Goal: Transaction & Acquisition: Purchase product/service

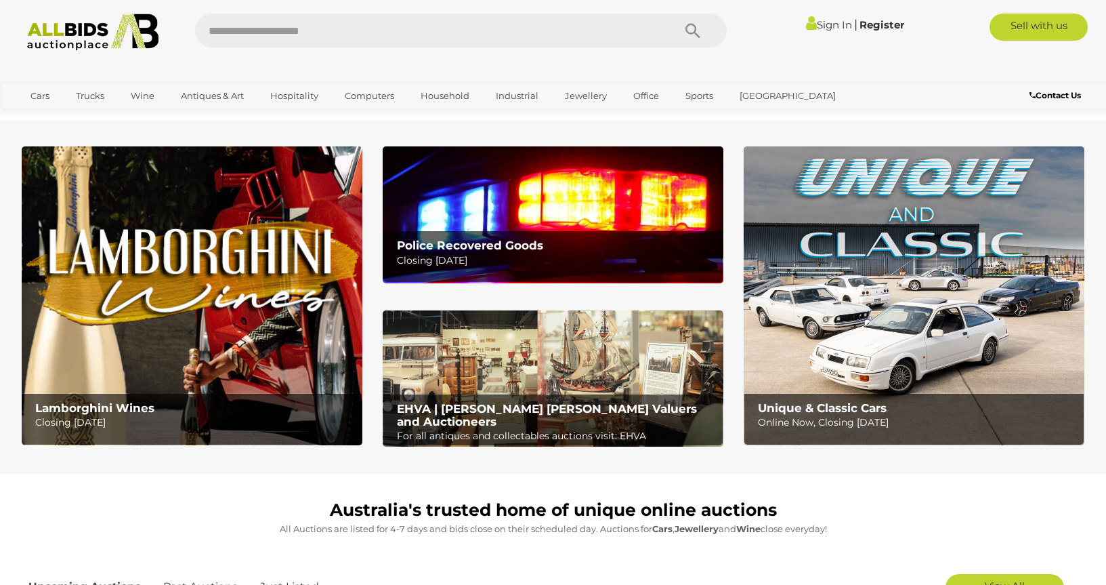
click at [825, 29] on link "Sign In" at bounding box center [829, 24] width 46 height 13
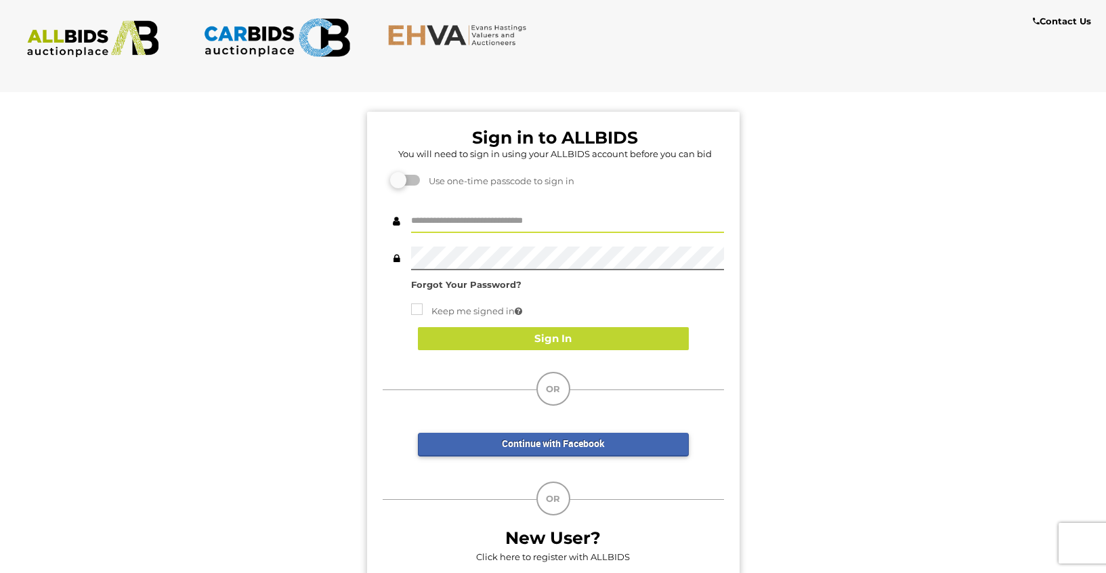
click at [440, 222] on input "text" at bounding box center [567, 221] width 313 height 24
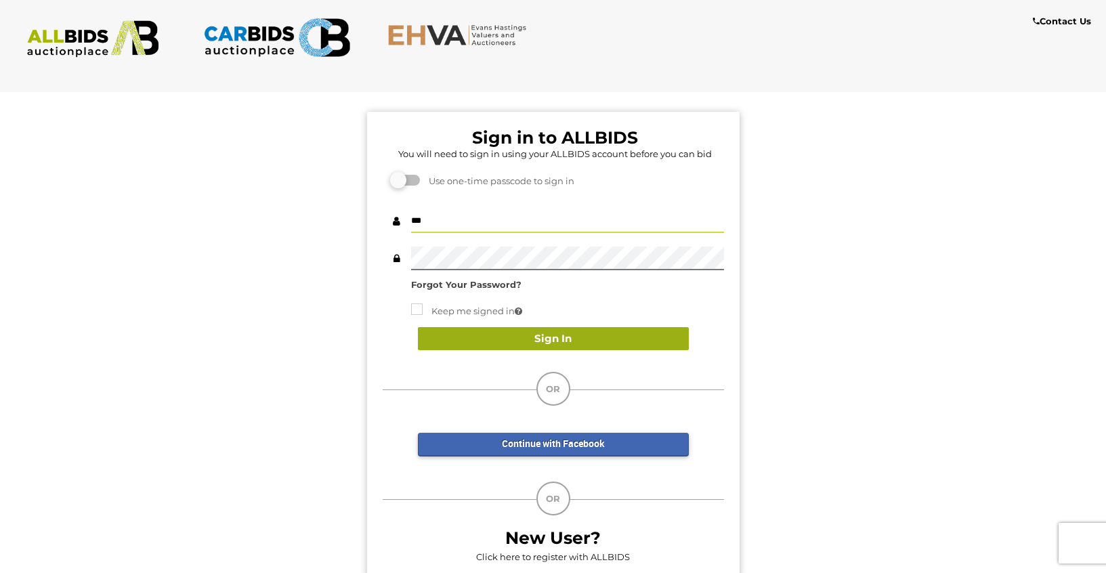
type input "***"
click at [517, 343] on button "Sign In" at bounding box center [553, 339] width 271 height 24
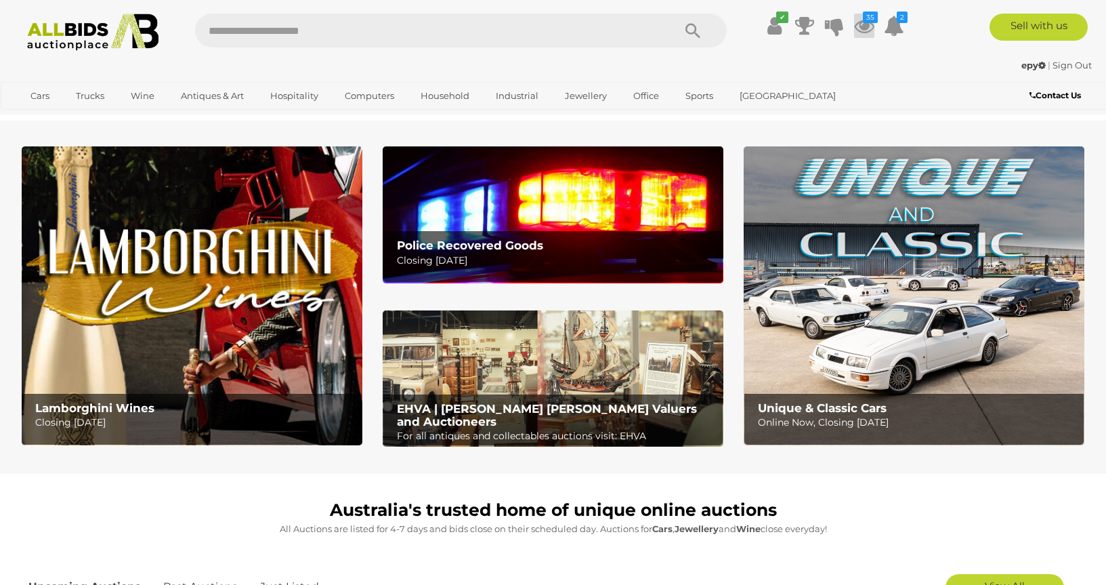
click at [864, 21] on icon "35" at bounding box center [870, 18] width 15 height 12
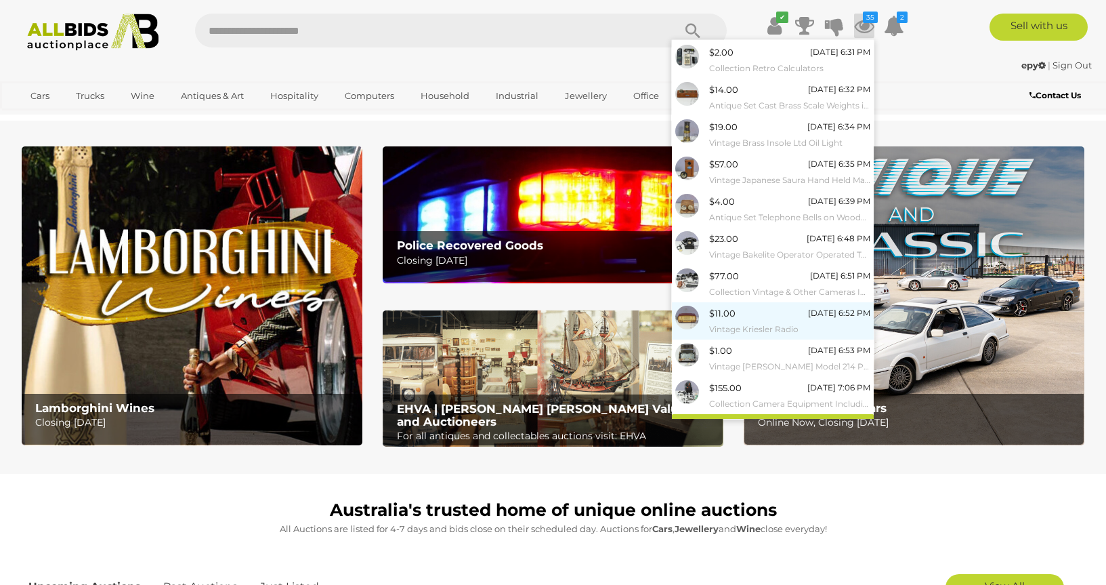
scroll to position [53, 0]
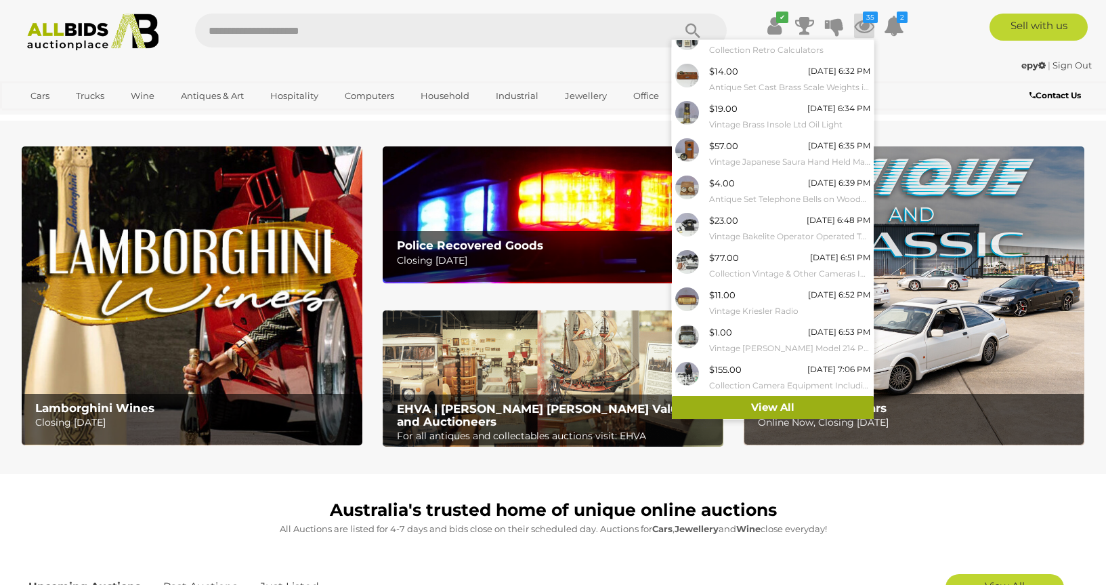
click at [748, 403] on link "View All" at bounding box center [773, 408] width 202 height 24
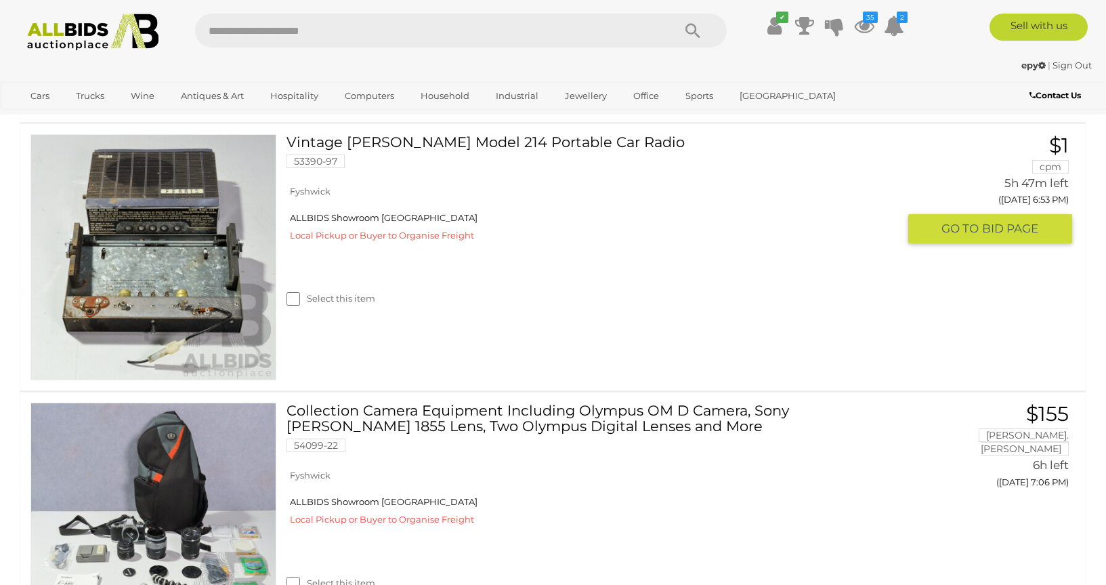
scroll to position [2626, 0]
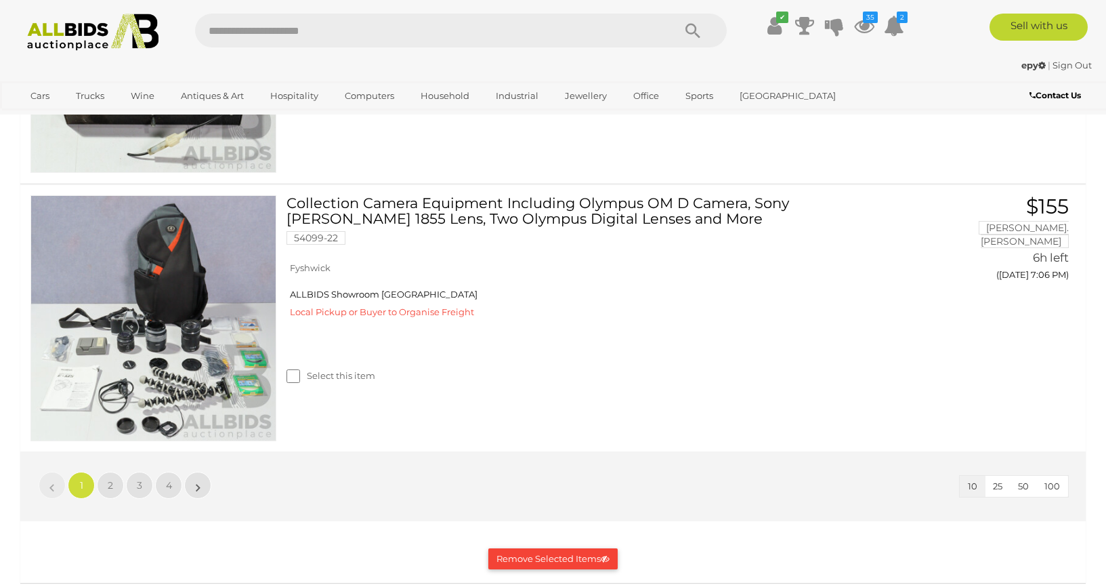
click at [1053, 488] on span "100" at bounding box center [1053, 485] width 16 height 11
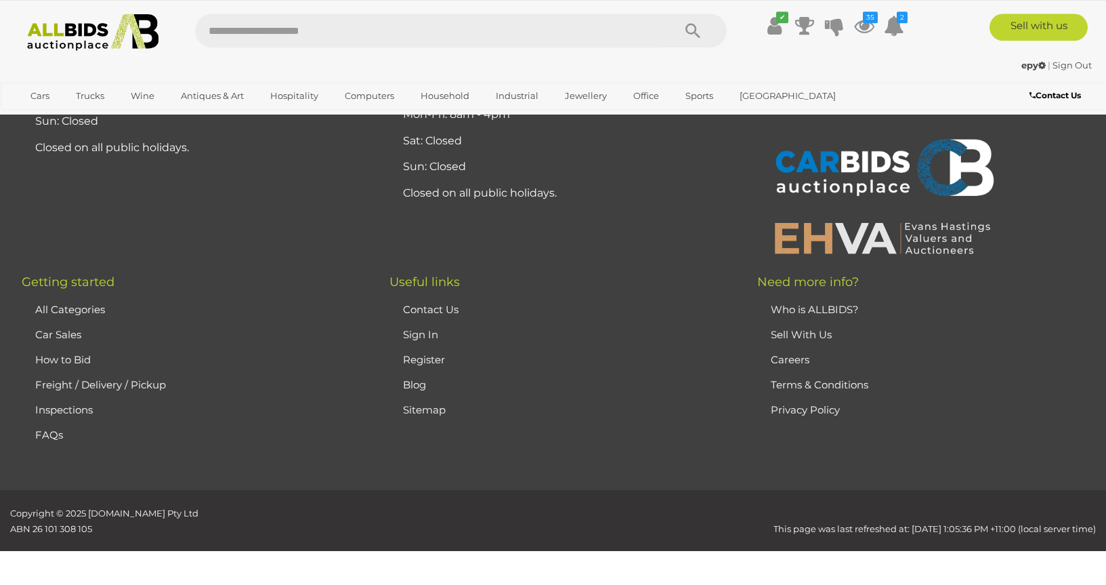
scroll to position [9657, 0]
click at [70, 31] on img at bounding box center [93, 32] width 147 height 37
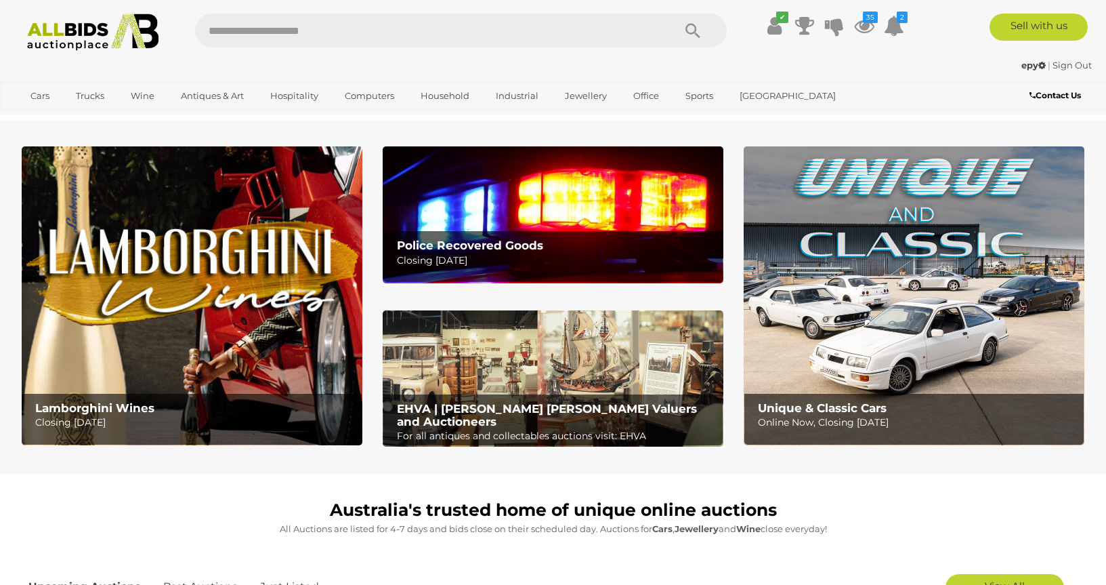
scroll to position [207, 0]
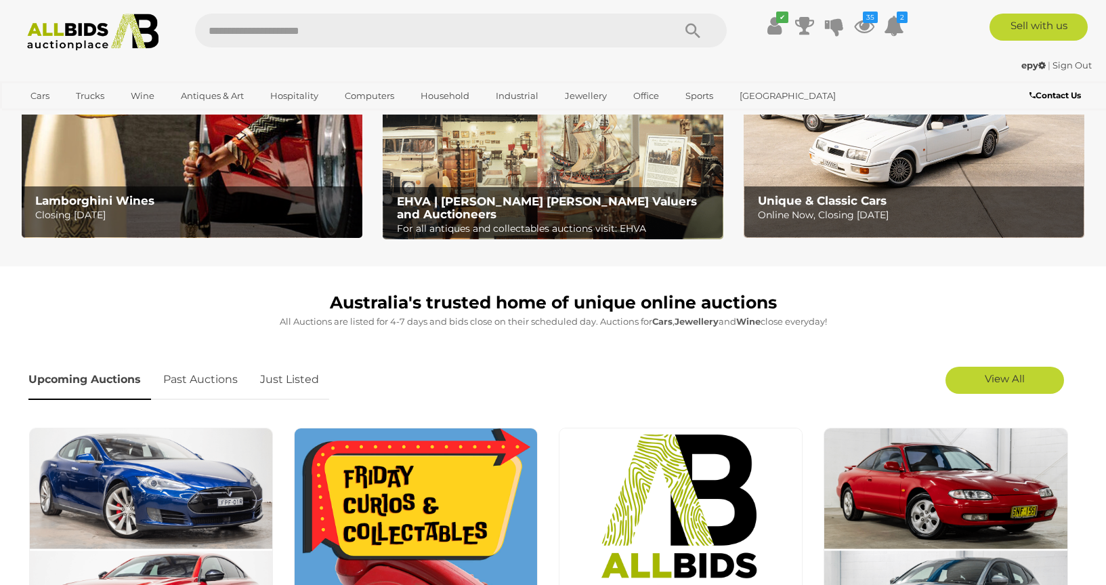
click at [302, 376] on link "Just Listed" at bounding box center [289, 380] width 79 height 40
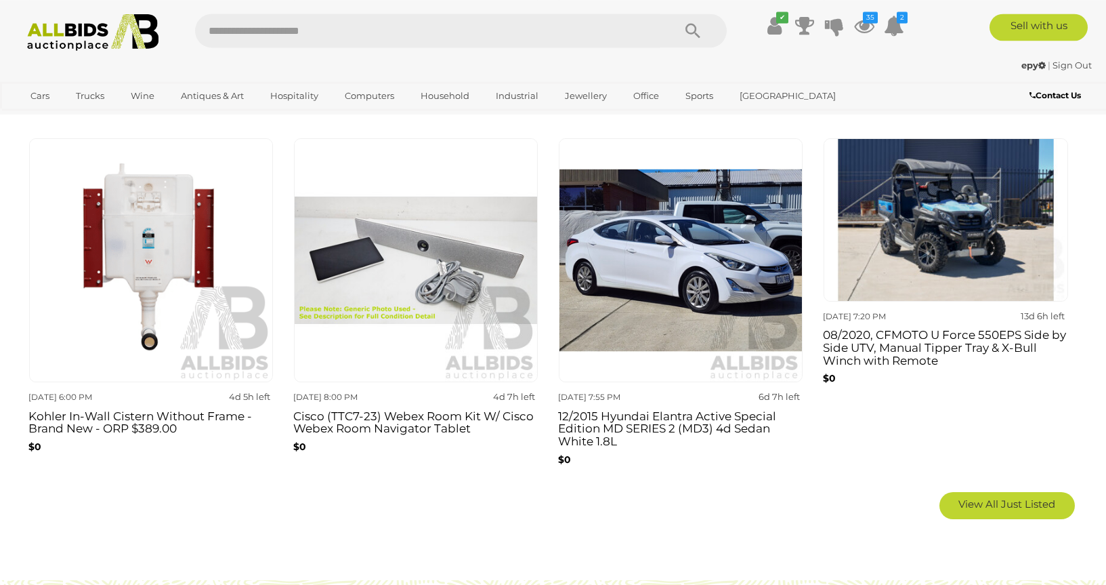
scroll to position [967, 0]
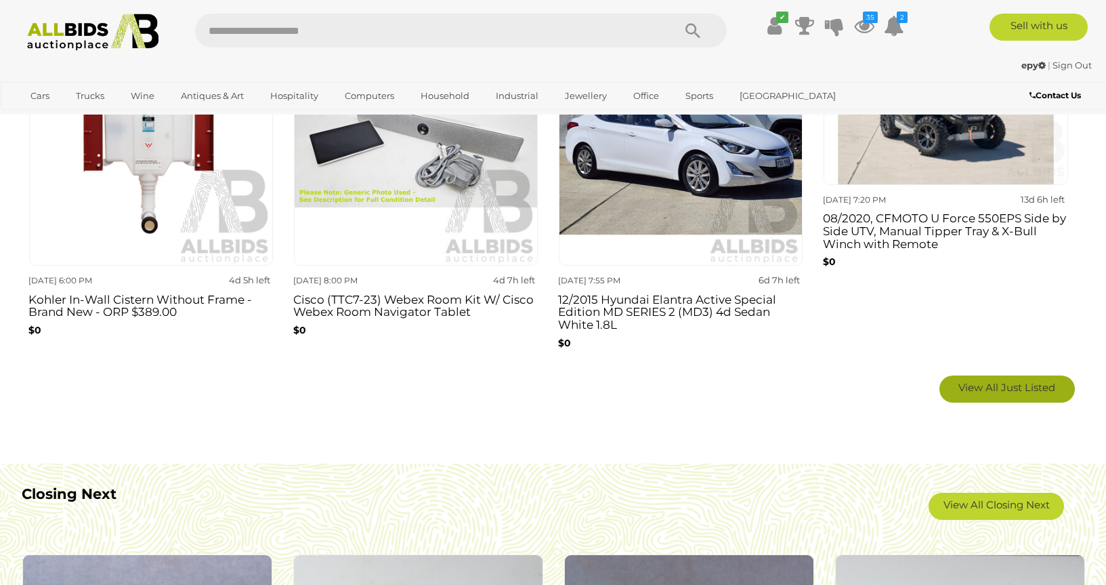
click at [982, 389] on span "View All Just Listed" at bounding box center [1006, 387] width 97 height 13
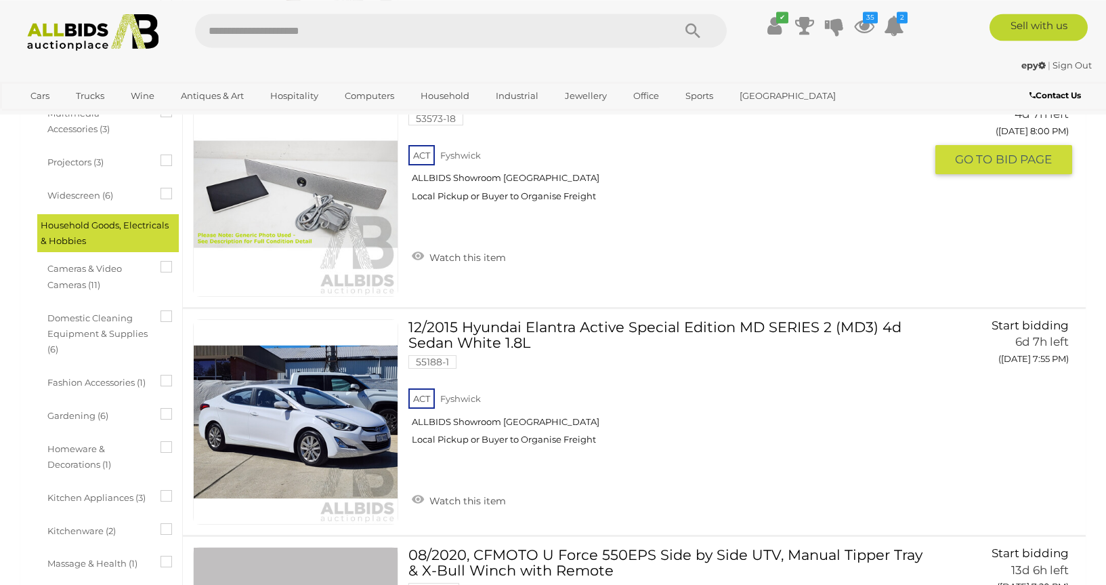
scroll to position [1244, 0]
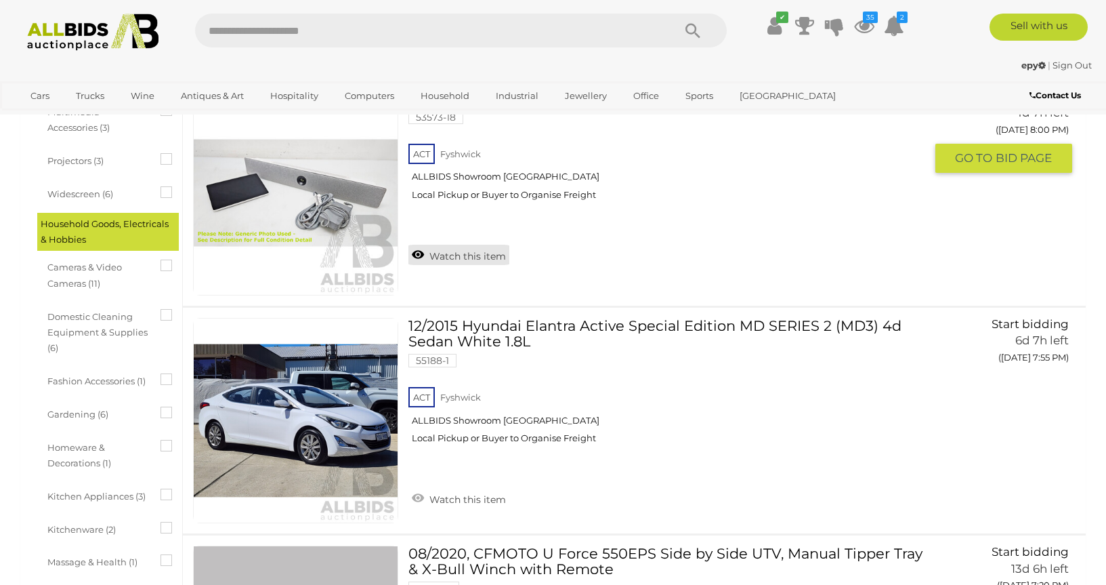
click at [480, 262] on link "Watch this item" at bounding box center [458, 255] width 101 height 20
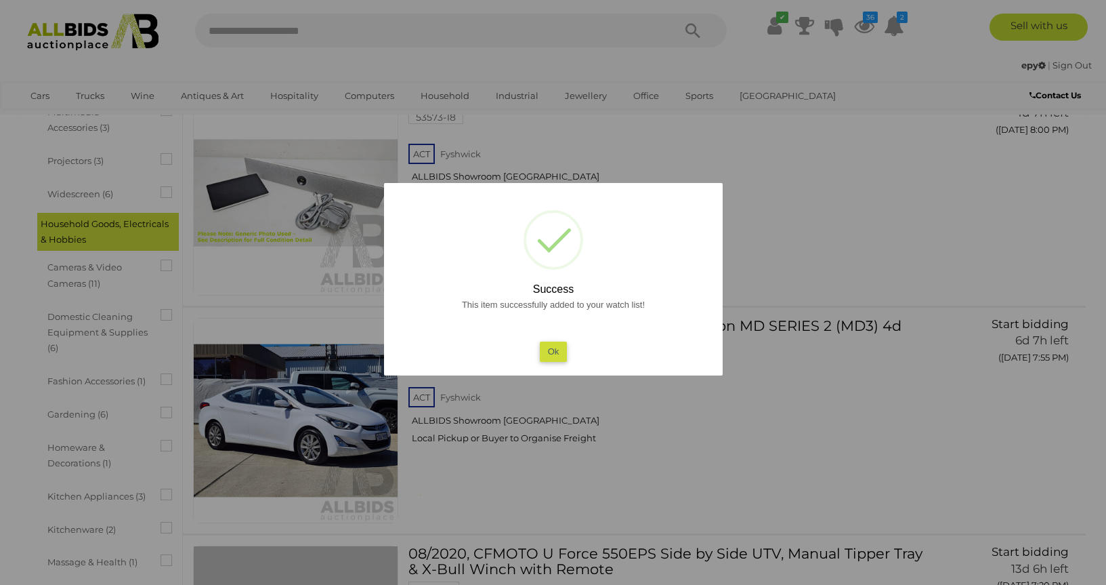
click at [547, 352] on button "Ok" at bounding box center [553, 351] width 28 height 20
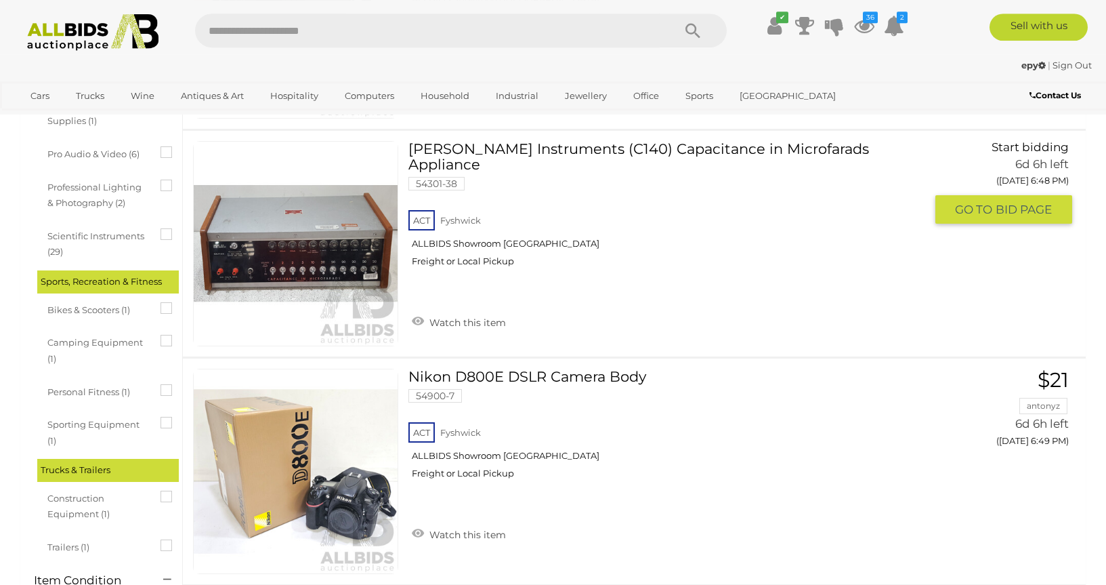
scroll to position [2349, 0]
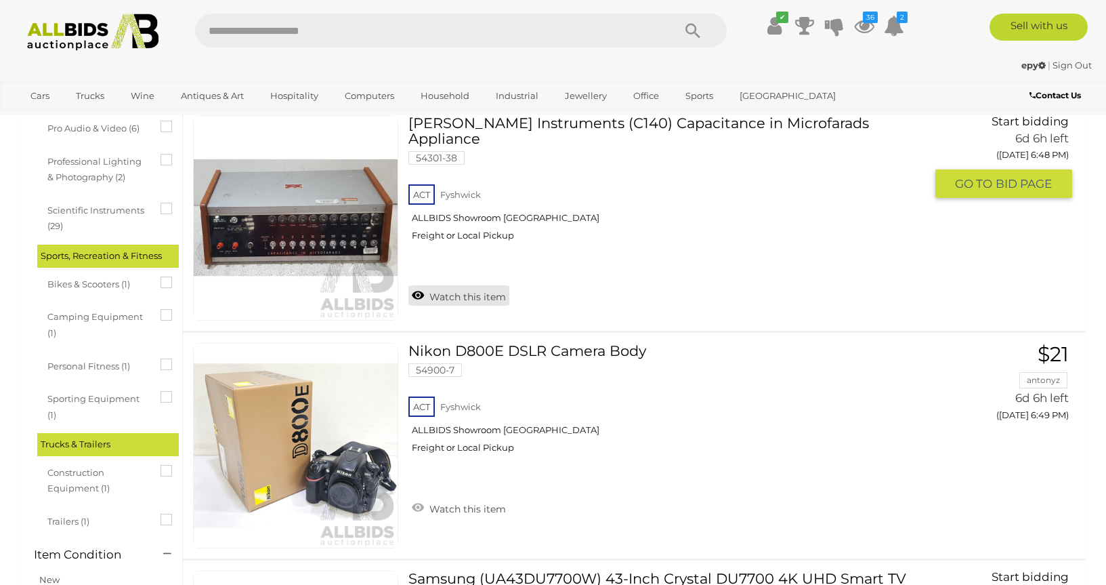
click at [445, 285] on link "Watch this item" at bounding box center [458, 295] width 101 height 20
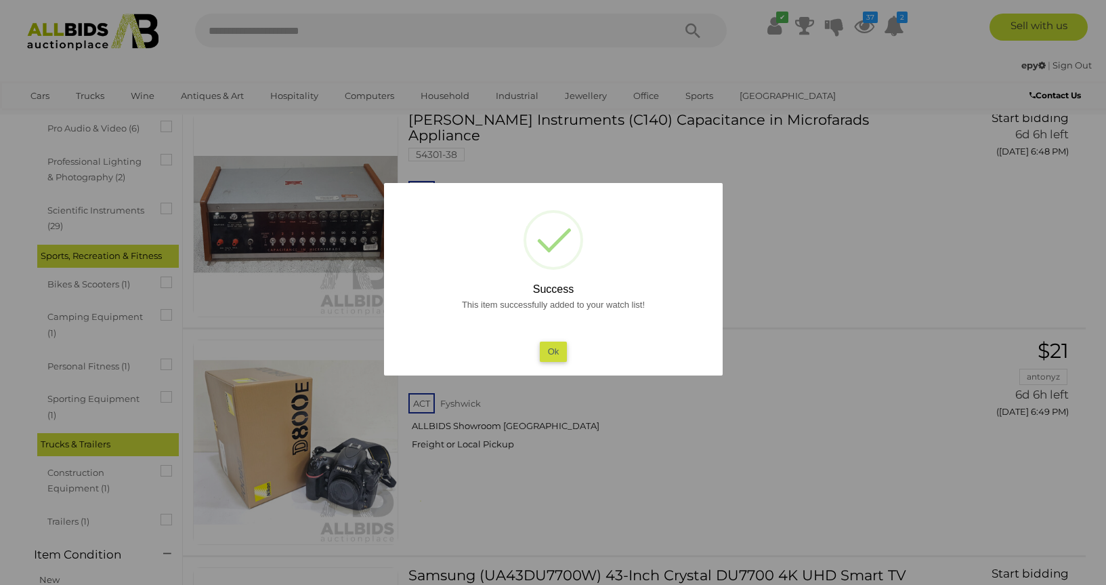
click at [545, 352] on button "Ok" at bounding box center [553, 351] width 28 height 20
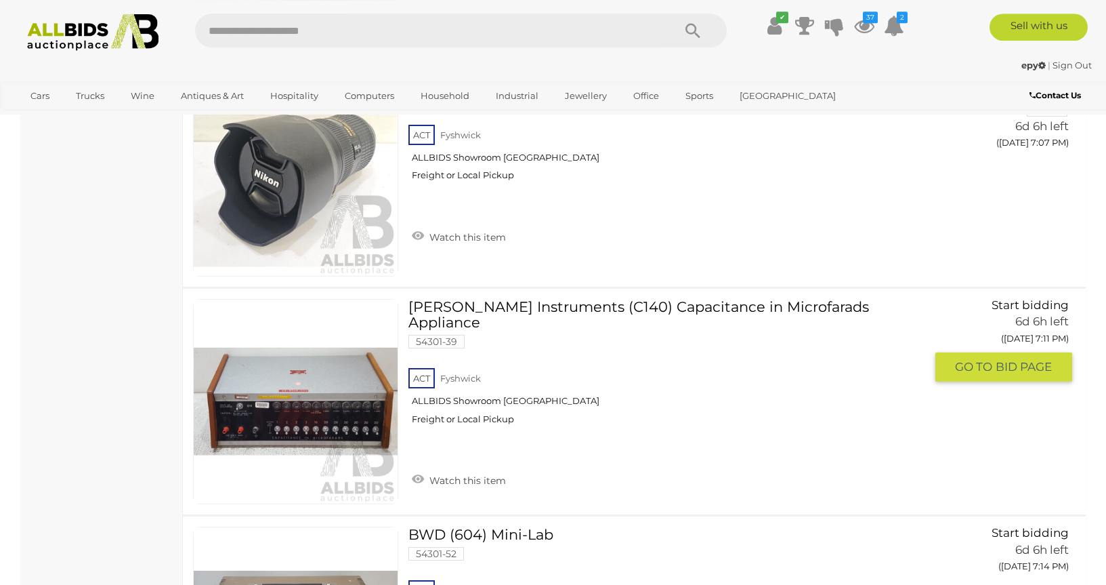
scroll to position [3800, 0]
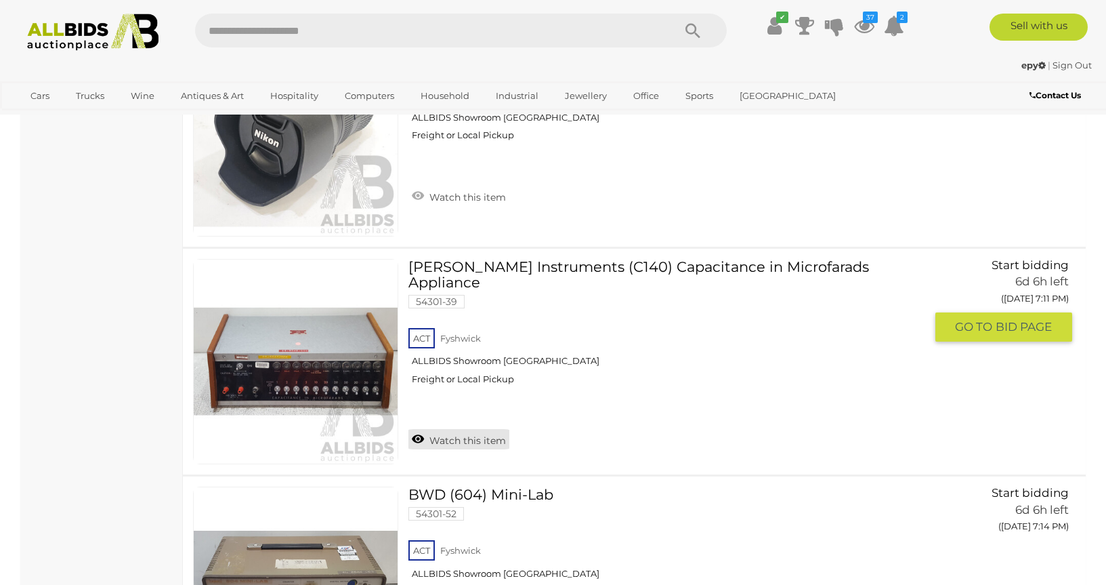
click at [463, 429] on link "Watch this item" at bounding box center [458, 439] width 101 height 20
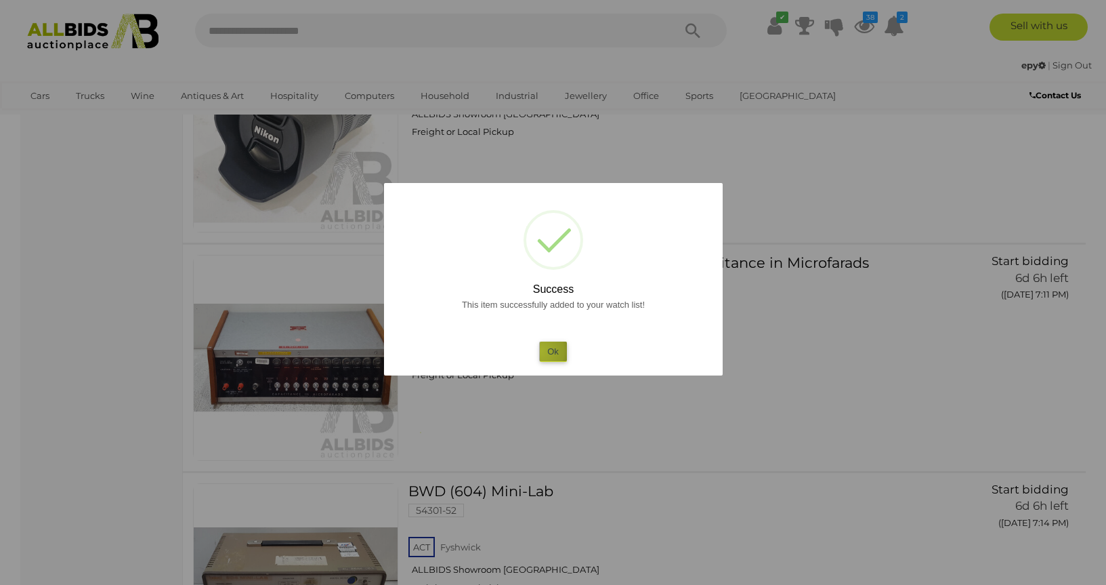
click at [541, 351] on button "Ok" at bounding box center [553, 351] width 28 height 20
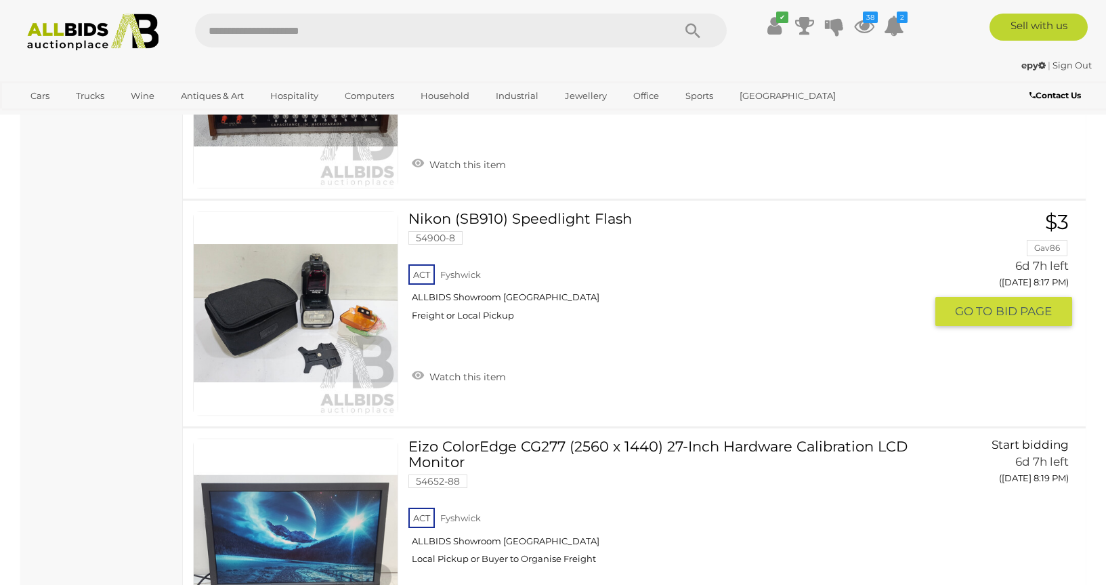
scroll to position [10018, 0]
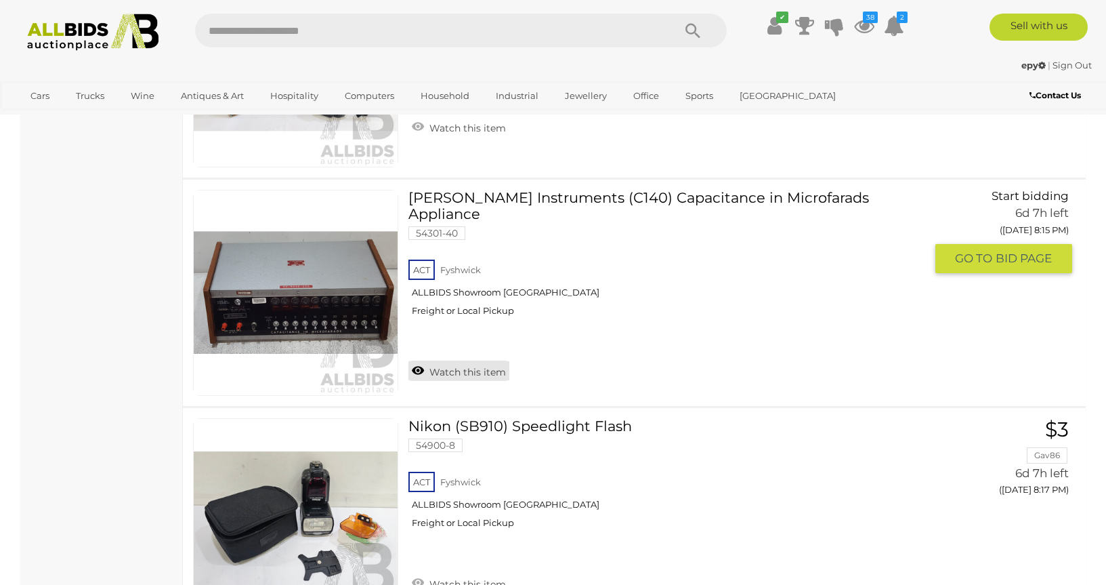
click at [462, 362] on link "Watch this item" at bounding box center [458, 370] width 101 height 20
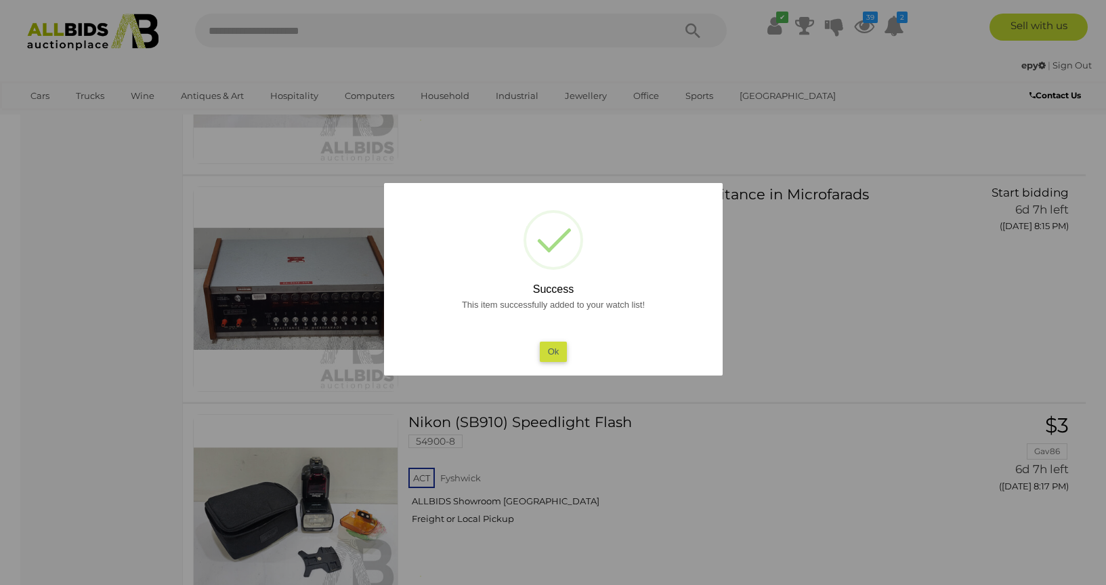
click at [548, 346] on button "Ok" at bounding box center [553, 351] width 28 height 20
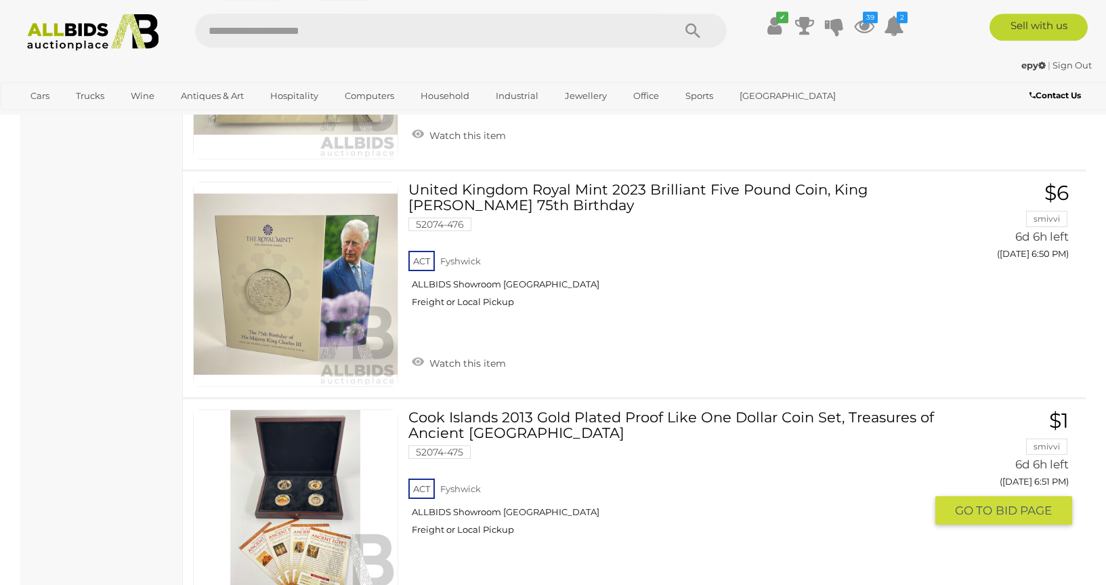
scroll to position [22741, 0]
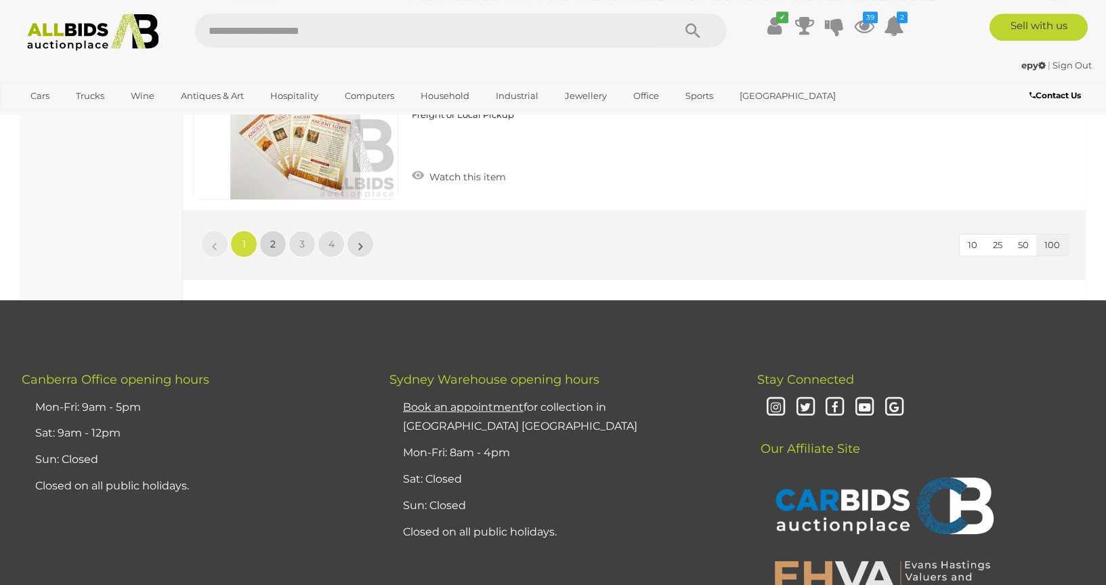
click at [270, 241] on link "2" at bounding box center [272, 243] width 27 height 27
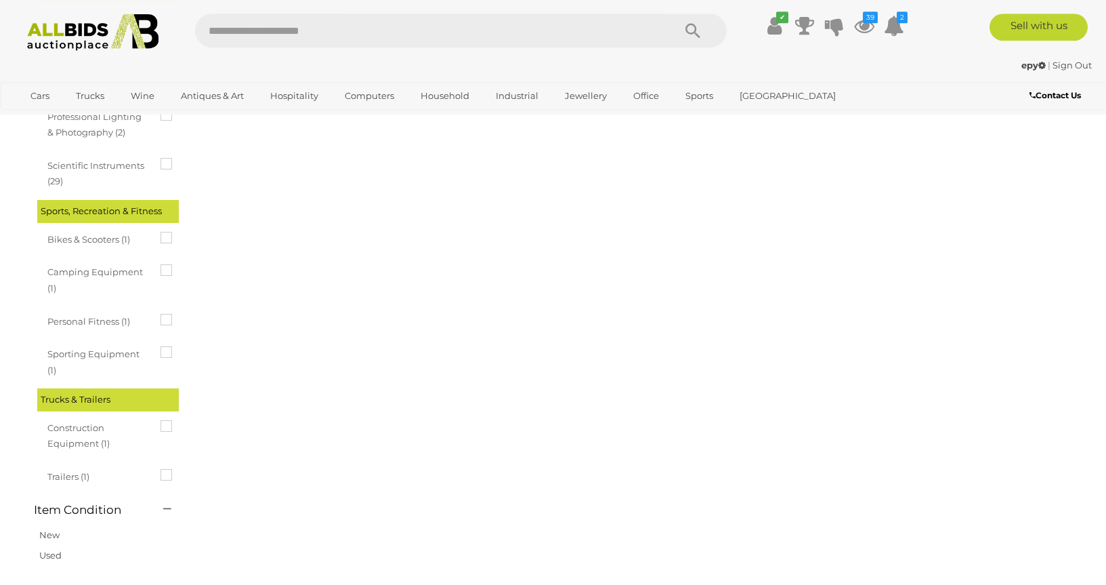
scroll to position [0, 0]
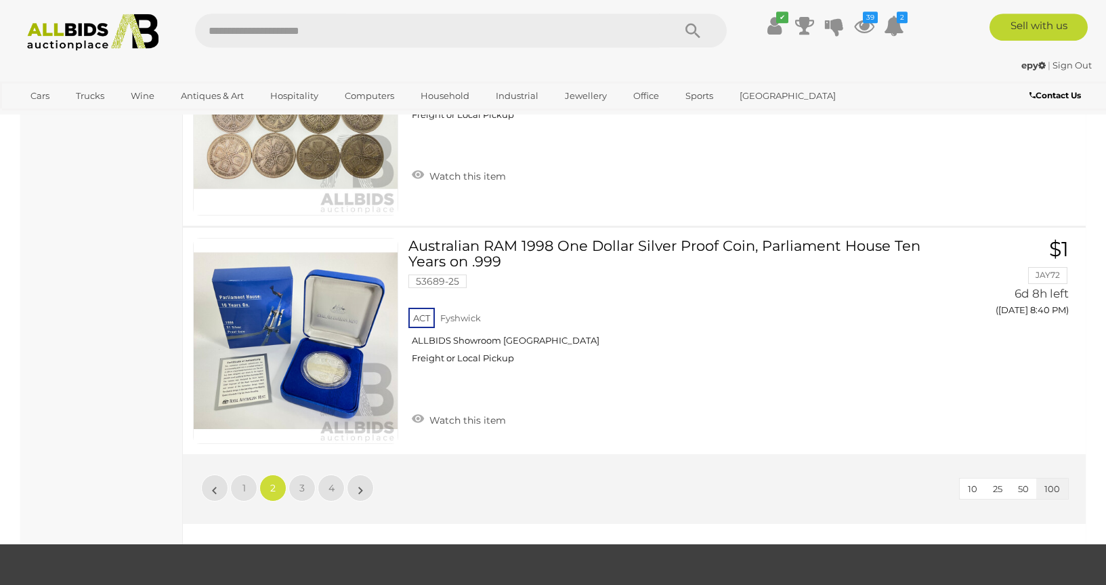
scroll to position [22792, 0]
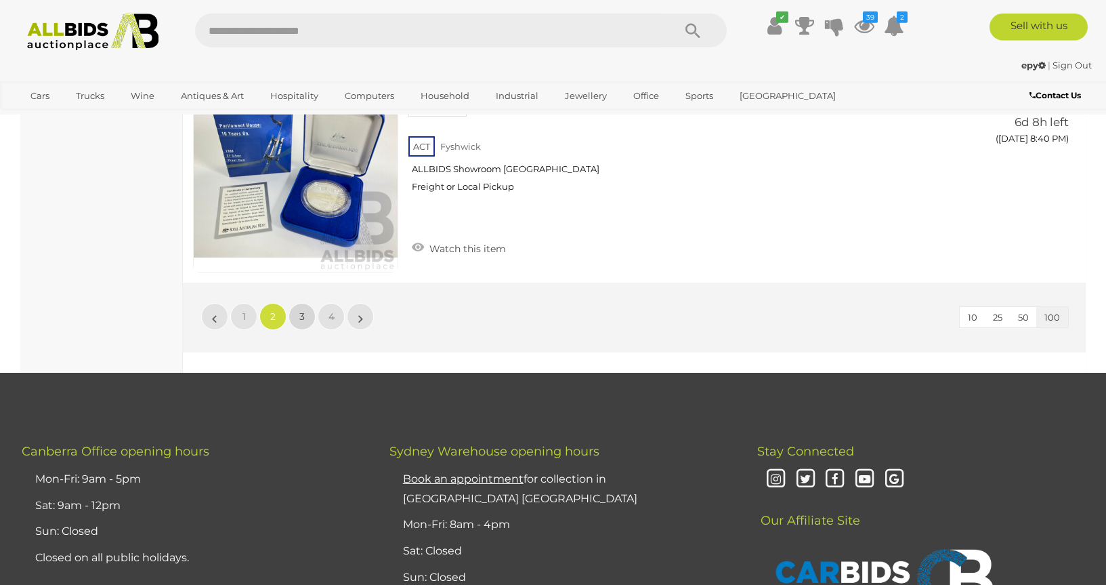
click at [304, 310] on span "3" at bounding box center [301, 316] width 5 height 12
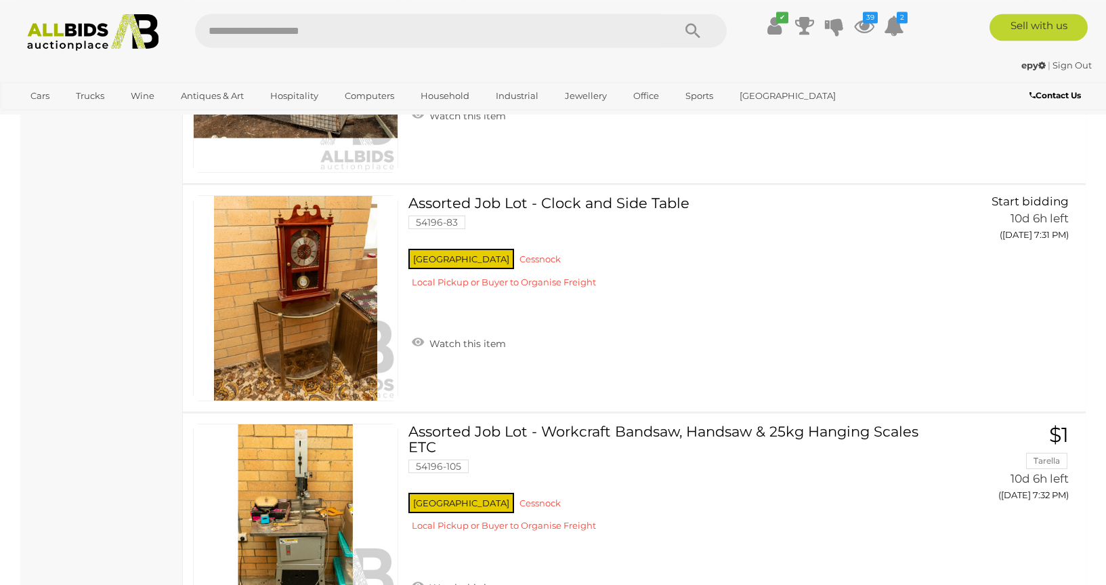
scroll to position [22631, 0]
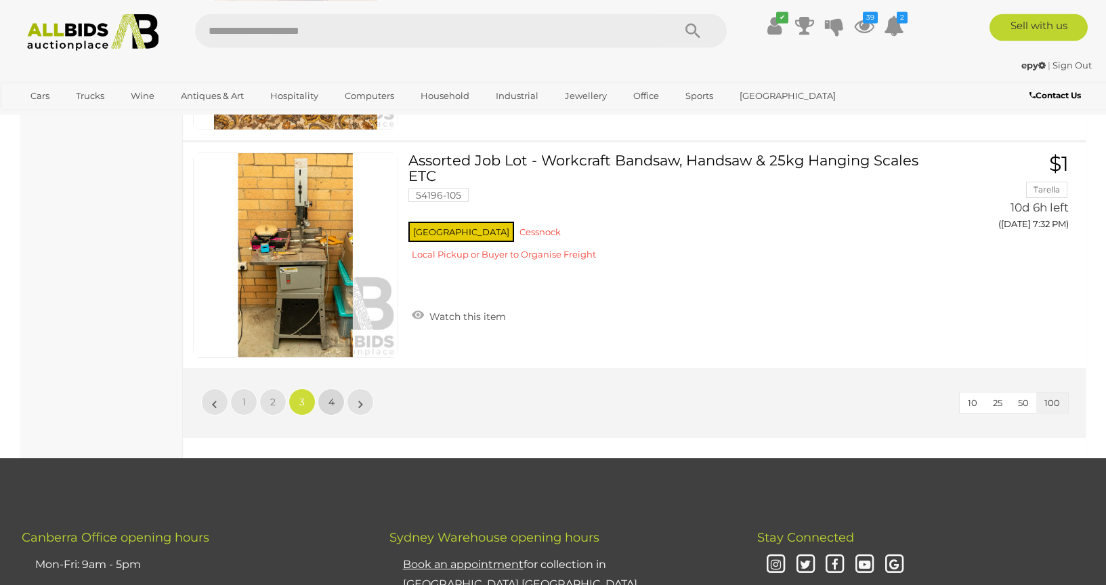
click at [326, 388] on link "4" at bounding box center [331, 401] width 27 height 27
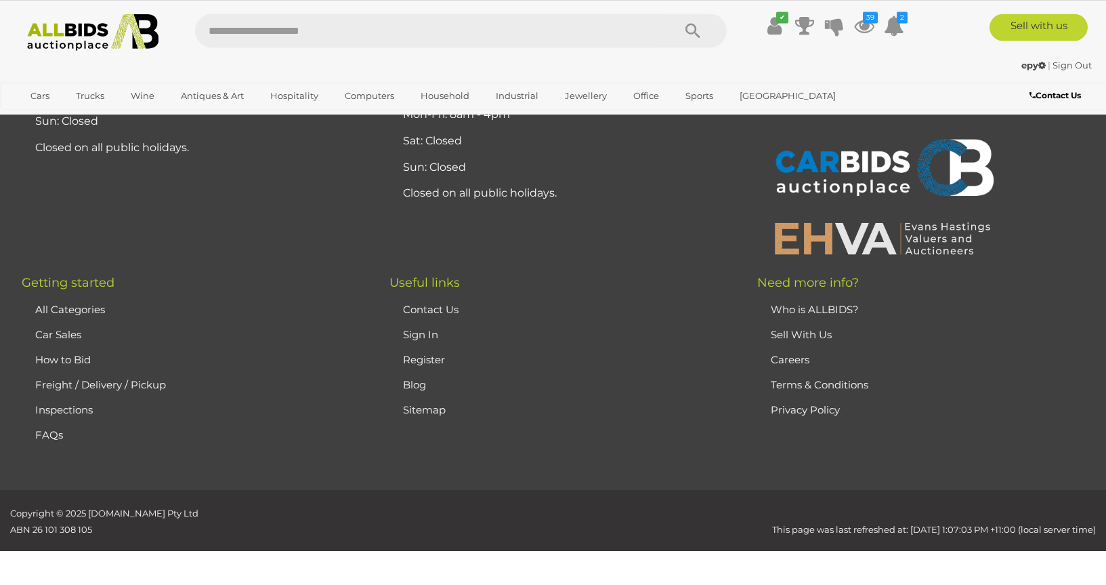
scroll to position [0, 0]
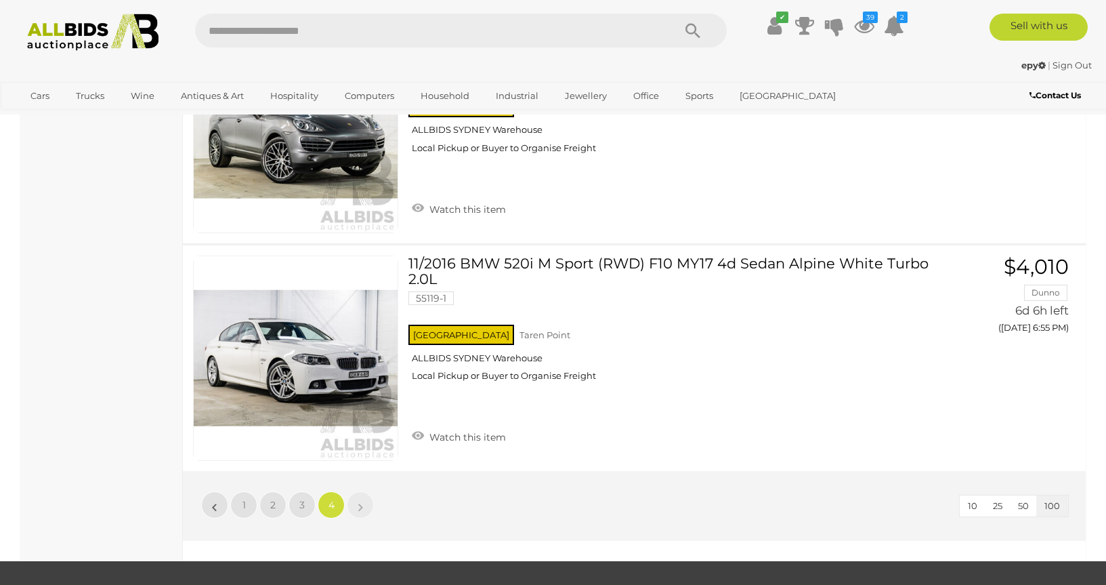
scroll to position [20256, 0]
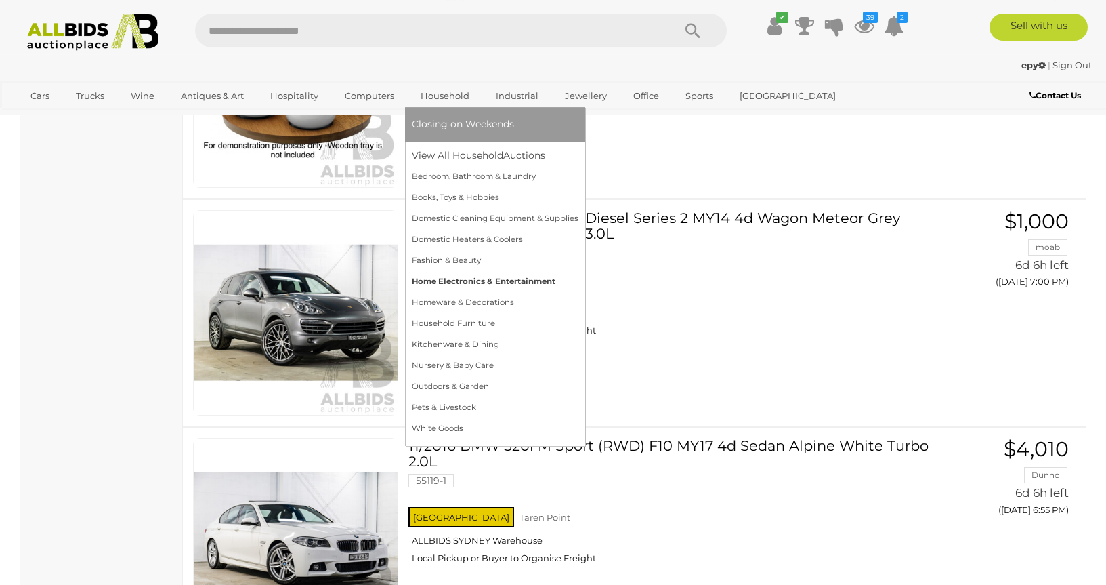
click at [522, 285] on link "Home Electronics & Entertainment" at bounding box center [495, 281] width 167 height 21
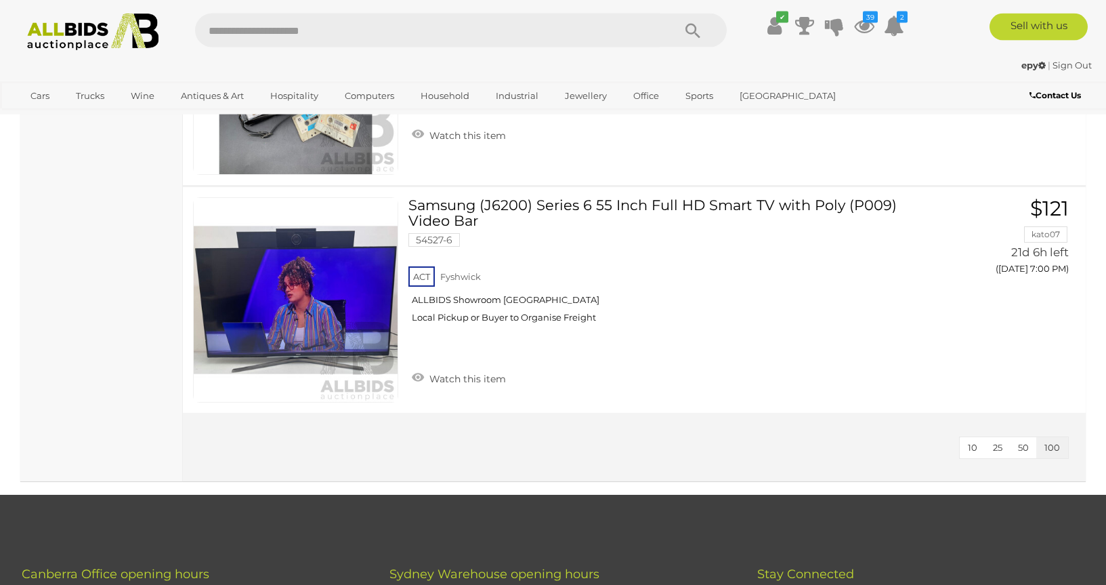
scroll to position [6304, 0]
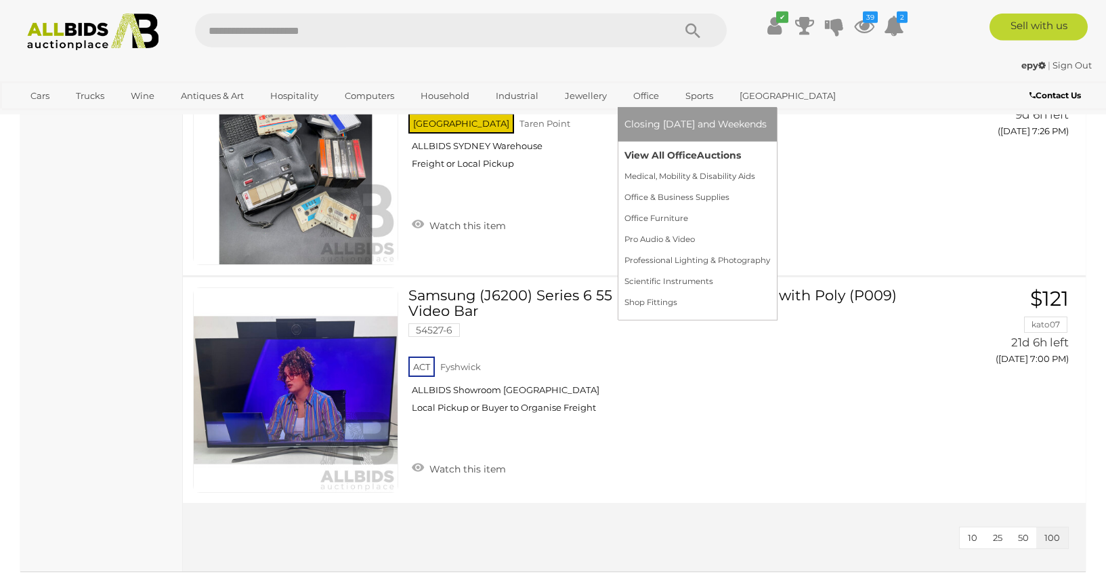
drag, startPoint x: 658, startPoint y: 150, endPoint x: 664, endPoint y: 154, distance: 7.3
click at [658, 153] on link "View All Office Auctions" at bounding box center [698, 155] width 146 height 21
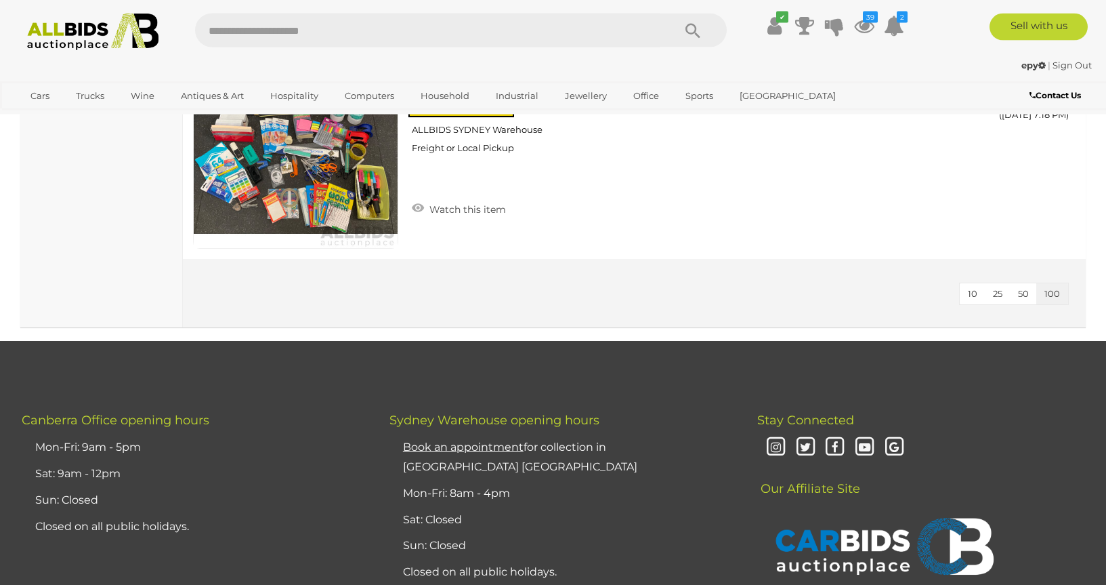
scroll to position [12028, 0]
